Goal: Task Accomplishment & Management: Manage account settings

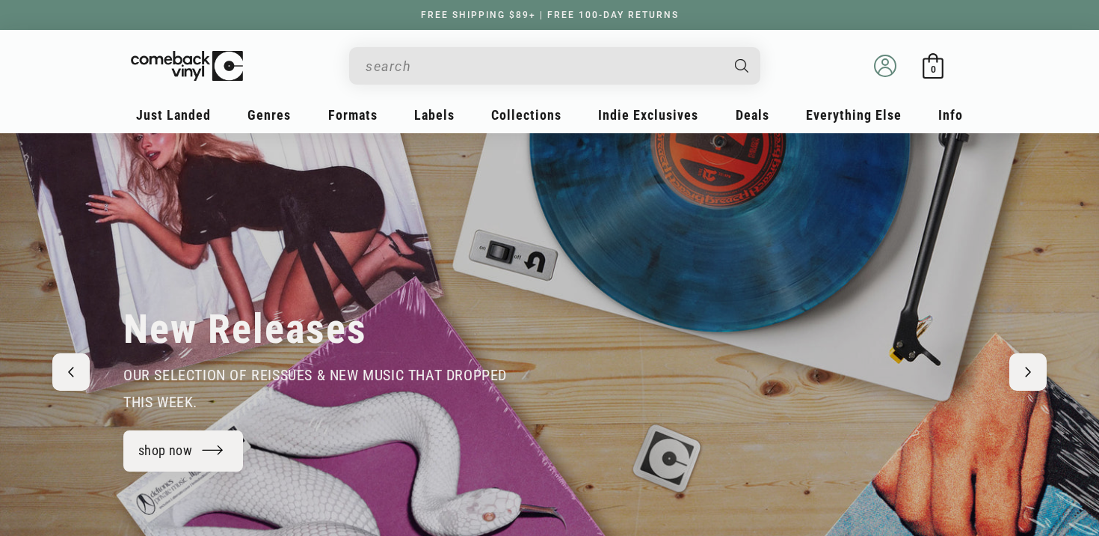
click at [883, 67] on icon at bounding box center [885, 70] width 13 height 7
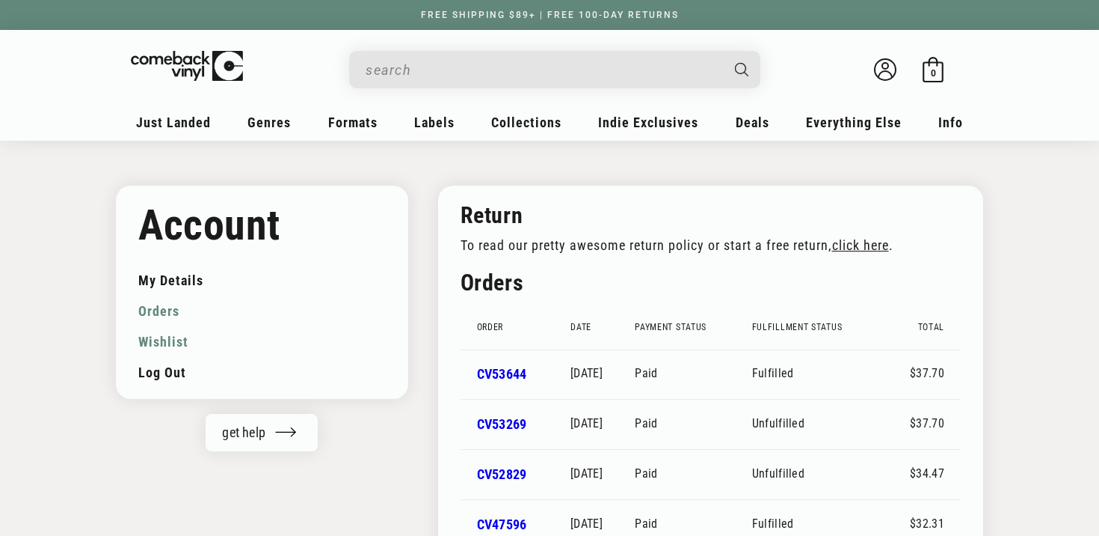
click at [166, 347] on link "Wishlist" at bounding box center [262, 341] width 248 height 31
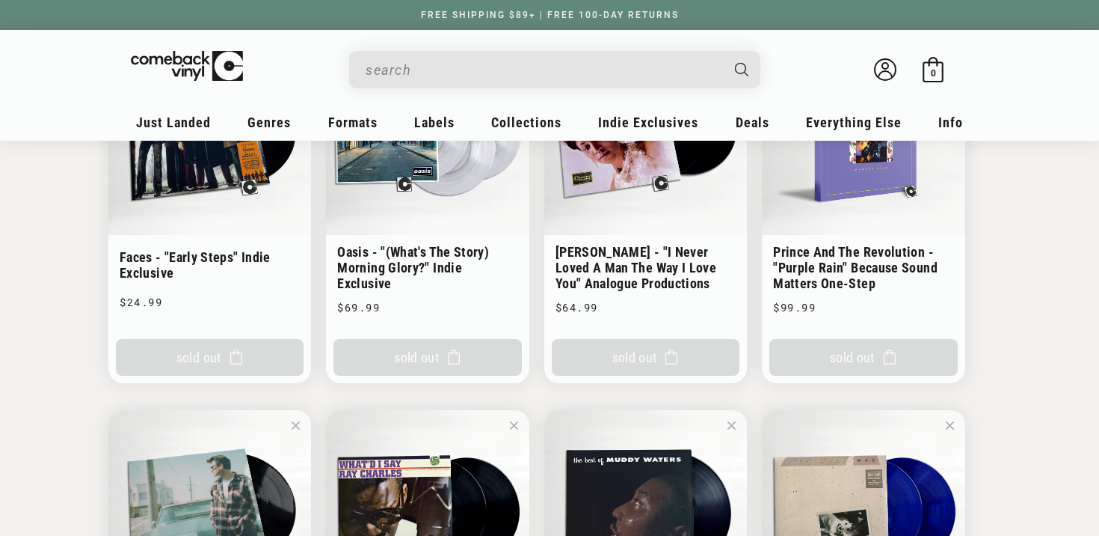
scroll to position [271, 0]
